Goal: Task Accomplishment & Management: Manage account settings

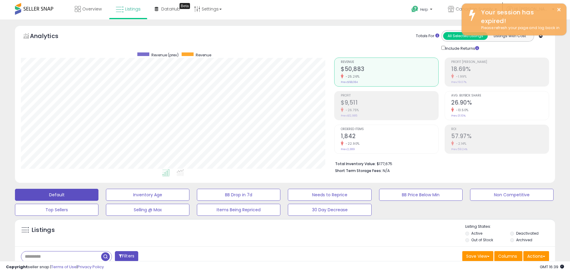
scroll to position [123, 313]
